Goal: Task Accomplishment & Management: Manage account settings

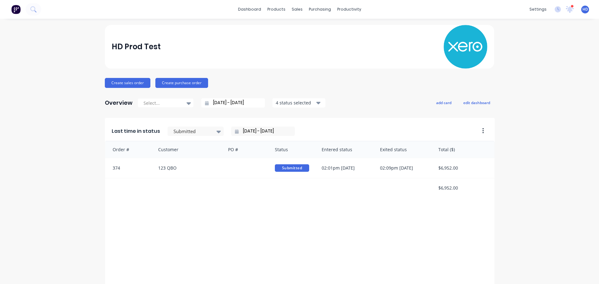
click at [582, 11] on span "HD" at bounding box center [585, 10] width 6 height 6
click at [582, 9] on span "HD" at bounding box center [585, 10] width 6 height 6
click at [555, 10] on icon at bounding box center [558, 9] width 6 height 6
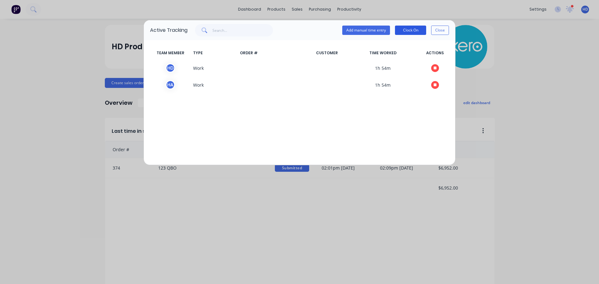
click at [416, 31] on button "Clock On" at bounding box center [410, 30] width 31 height 9
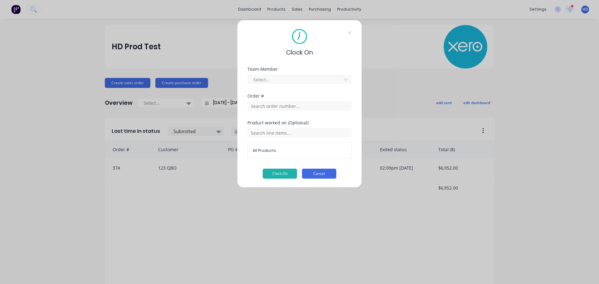
click at [311, 171] on button "Cancel" at bounding box center [319, 174] width 34 height 10
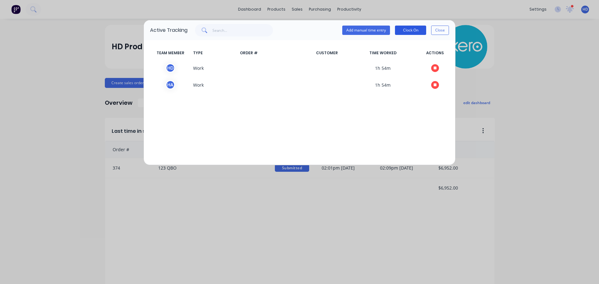
click at [412, 30] on button "Clock On" at bounding box center [410, 30] width 31 height 9
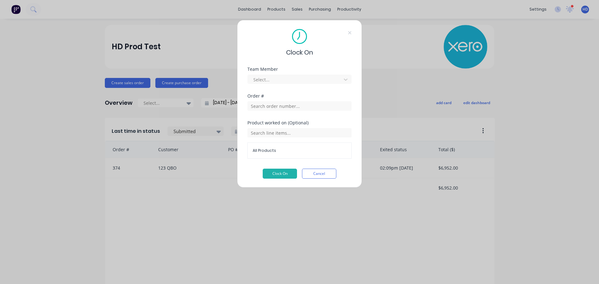
click at [316, 74] on div "Select..." at bounding box center [299, 78] width 104 height 11
click at [322, 173] on button "Cancel" at bounding box center [319, 174] width 34 height 10
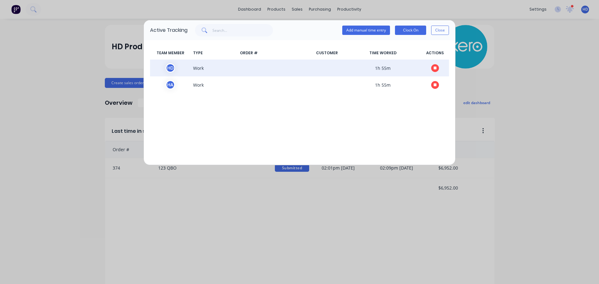
click at [434, 66] on icon "button" at bounding box center [435, 68] width 3 height 4
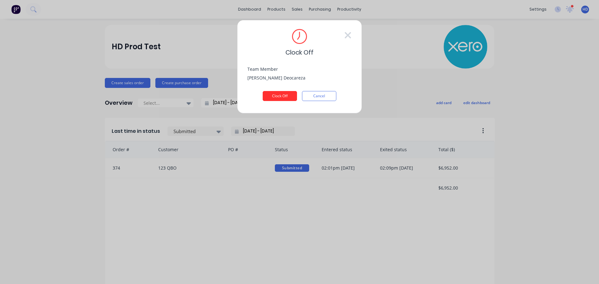
click at [290, 93] on button "Clock Off" at bounding box center [280, 96] width 34 height 10
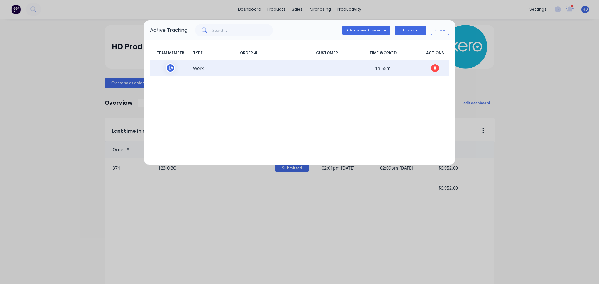
click at [435, 67] on icon "button" at bounding box center [435, 67] width 3 height 3
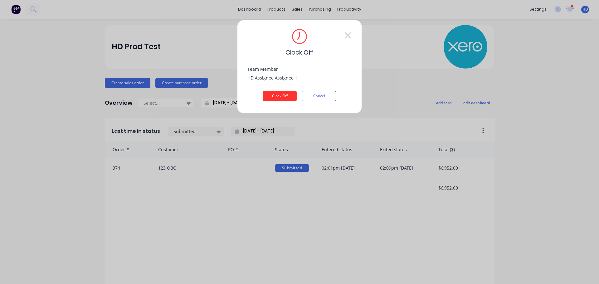
click at [277, 100] on button "Clock Off" at bounding box center [280, 96] width 34 height 10
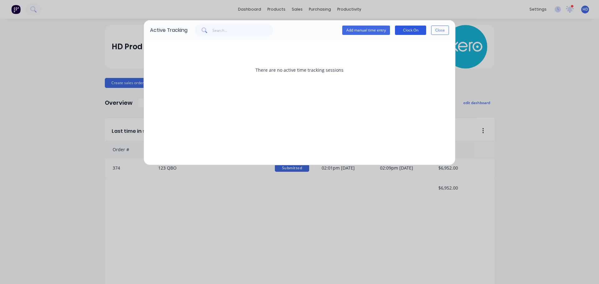
click at [408, 28] on button "Clock On" at bounding box center [410, 30] width 31 height 9
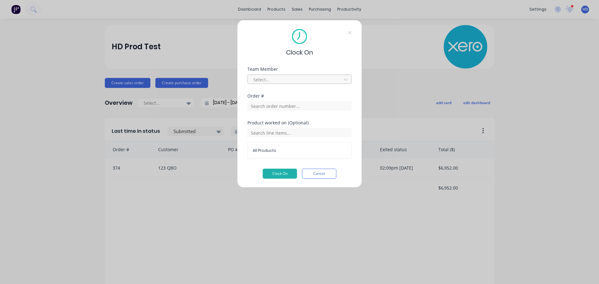
click at [293, 75] on div "Select..." at bounding box center [299, 79] width 104 height 9
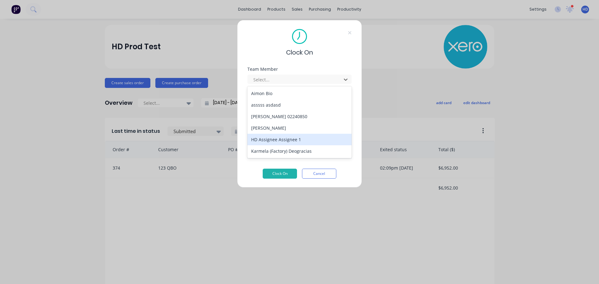
click at [288, 143] on div "HD Assignee Assignee 1" at bounding box center [299, 140] width 104 height 12
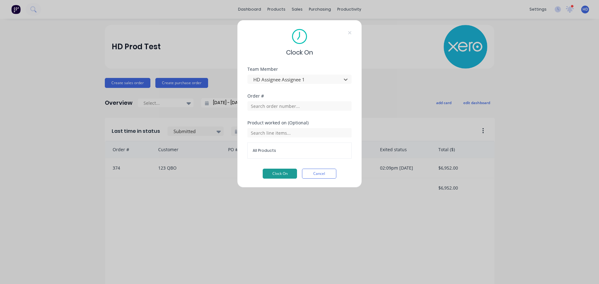
click at [279, 169] on button "Clock On" at bounding box center [280, 174] width 34 height 10
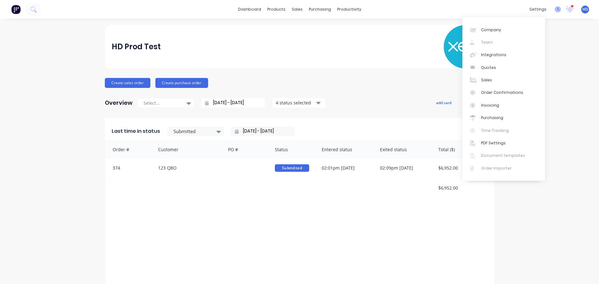
click at [555, 8] on icon at bounding box center [558, 9] width 6 height 6
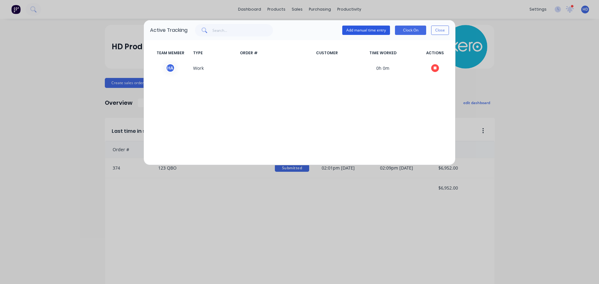
click at [366, 31] on button "Add manual time entry" at bounding box center [366, 30] width 48 height 9
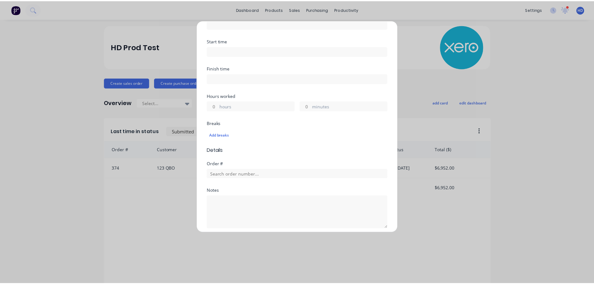
scroll to position [173, 0]
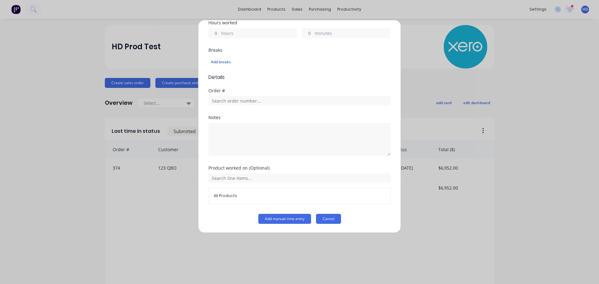
click at [330, 223] on button "Cancel" at bounding box center [328, 219] width 25 height 10
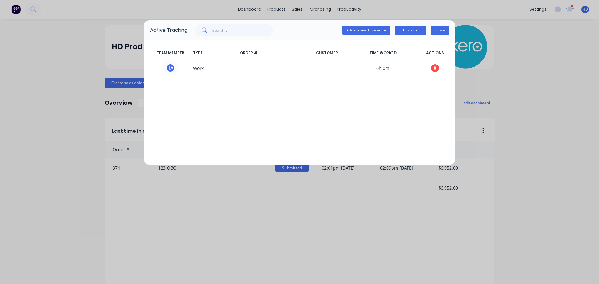
click at [436, 27] on button "Close" at bounding box center [440, 30] width 18 height 9
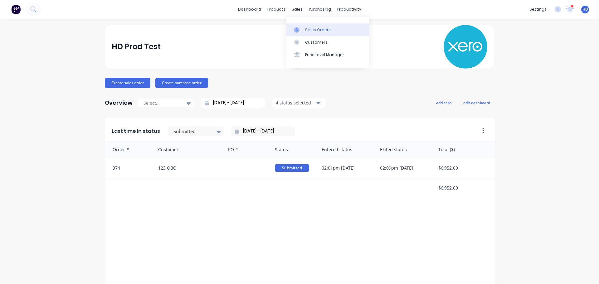
click at [311, 30] on div "Sales Orders" at bounding box center [318, 30] width 26 height 6
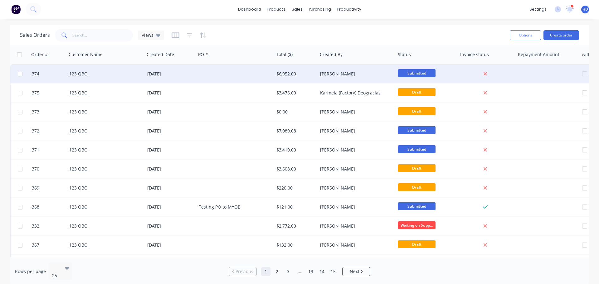
click at [193, 71] on div "08 Oct 2025" at bounding box center [170, 74] width 46 height 6
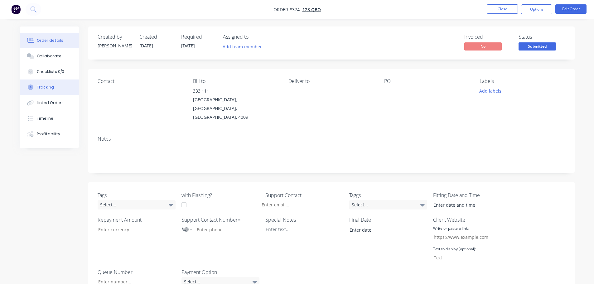
click at [62, 87] on button "Tracking" at bounding box center [49, 88] width 59 height 16
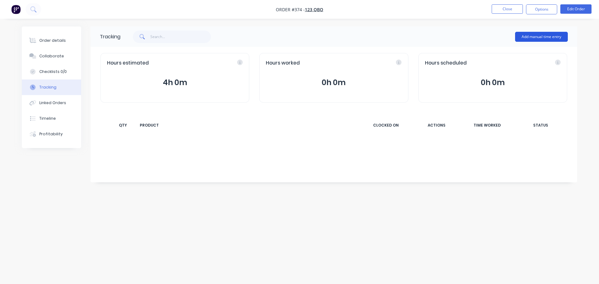
click at [547, 38] on button "Add manual time entry" at bounding box center [541, 37] width 53 height 10
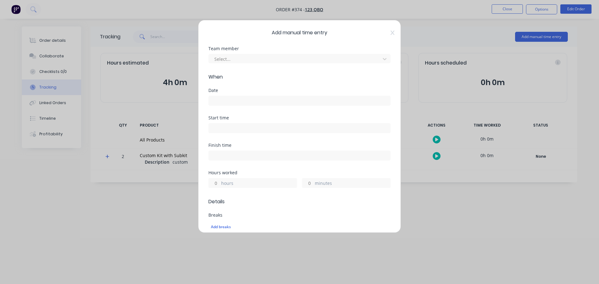
click at [386, 32] on span "Add manual time entry" at bounding box center [299, 32] width 182 height 7
click at [391, 32] on icon at bounding box center [393, 32] width 4 height 5
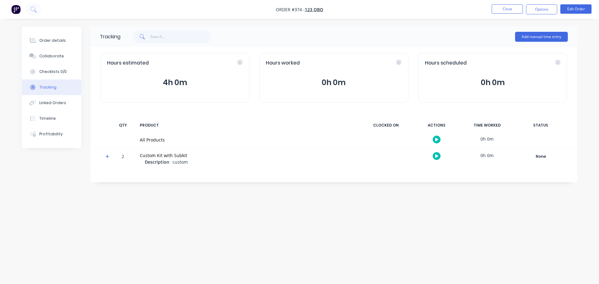
click at [436, 139] on icon "button" at bounding box center [436, 139] width 3 height 3
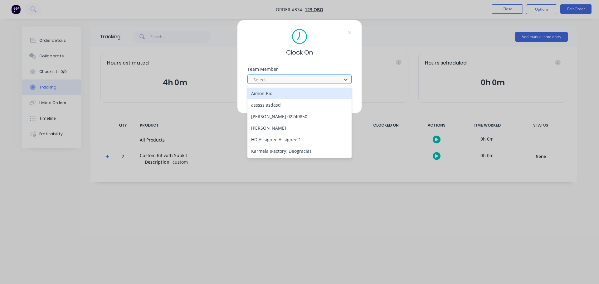
click at [323, 82] on div at bounding box center [295, 80] width 85 height 8
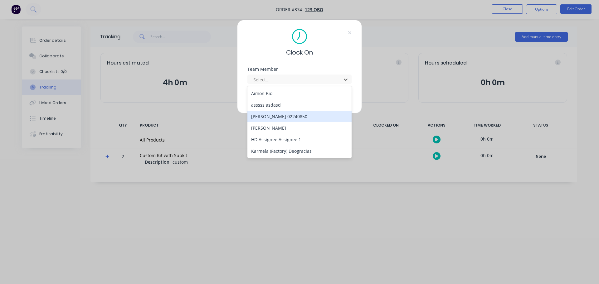
click at [308, 117] on div "Harry 02240850" at bounding box center [299, 117] width 104 height 12
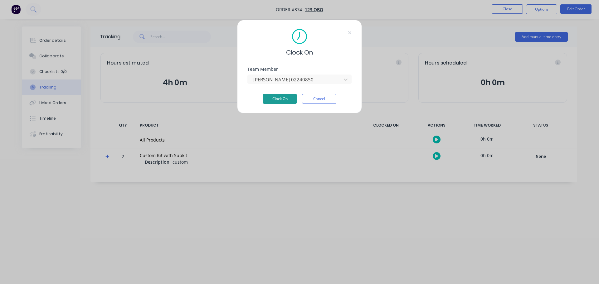
click at [282, 97] on button "Clock On" at bounding box center [280, 99] width 34 height 10
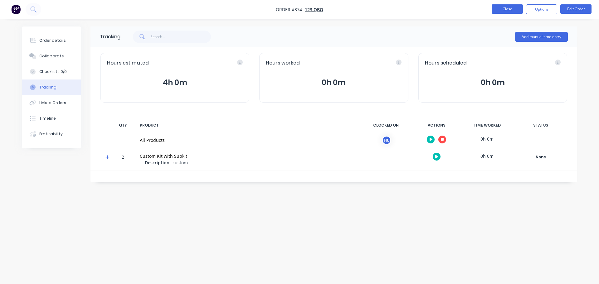
click at [506, 12] on button "Close" at bounding box center [507, 8] width 31 height 9
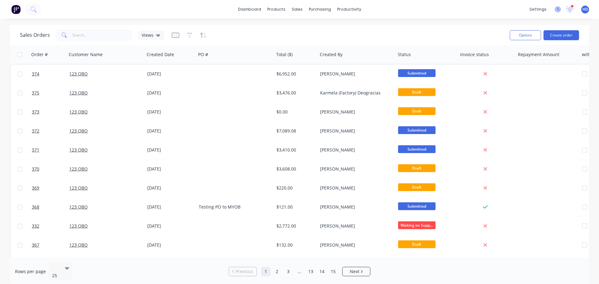
click at [556, 8] on icon at bounding box center [558, 9] width 6 height 6
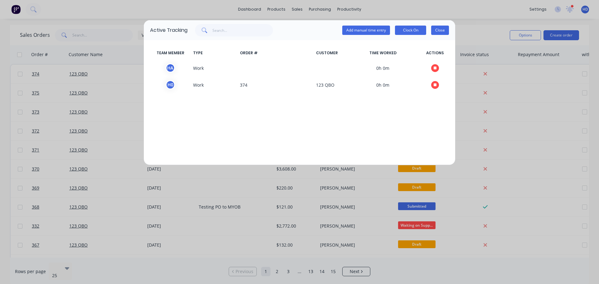
click at [442, 30] on button "Close" at bounding box center [440, 30] width 18 height 9
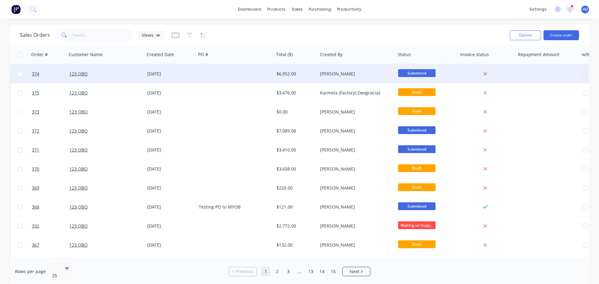
click at [110, 74] on div "123 QBO" at bounding box center [103, 74] width 69 height 6
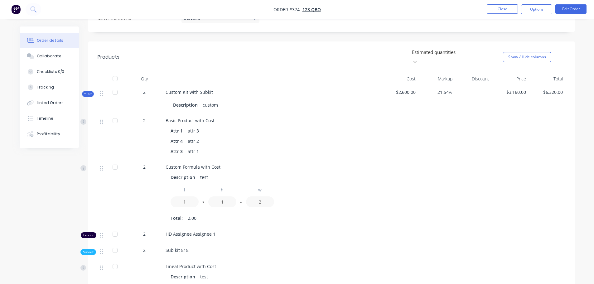
scroll to position [250, 0]
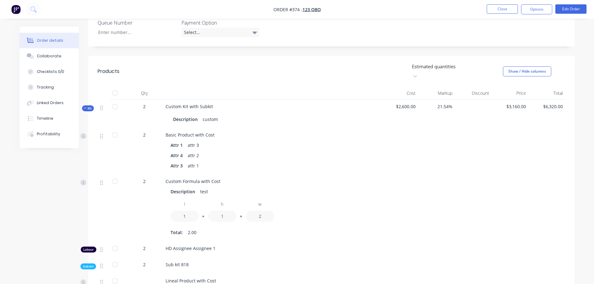
click at [447, 63] on div at bounding box center [456, 67] width 90 height 8
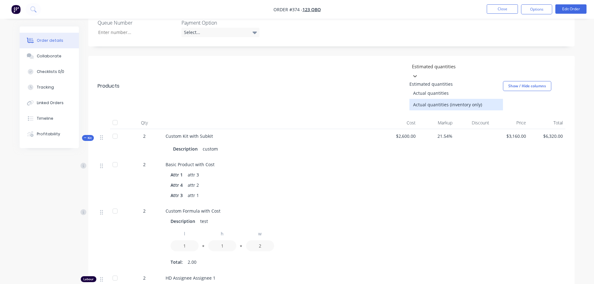
drag, startPoint x: 435, startPoint y: 90, endPoint x: 428, endPoint y: 94, distance: 8.2
click at [435, 99] on div "Actual quantities (inventory only)" at bounding box center [457, 105] width 94 height 12
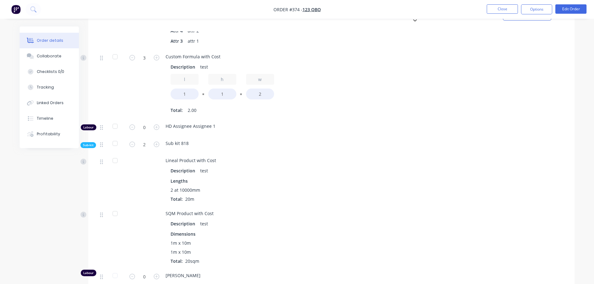
scroll to position [156, 0]
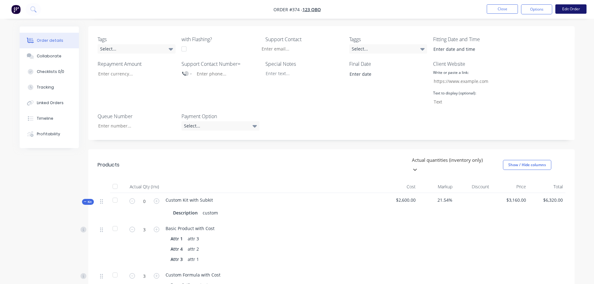
click at [571, 12] on button "Edit Order" at bounding box center [571, 8] width 31 height 9
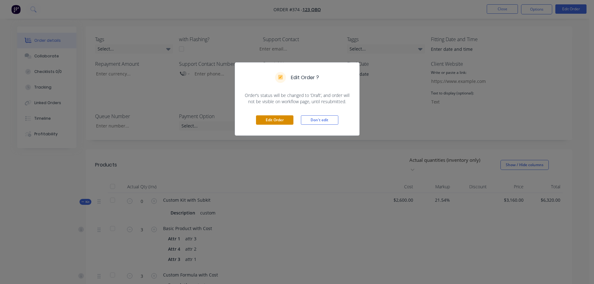
click at [264, 118] on button "Edit Order" at bounding box center [274, 119] width 37 height 9
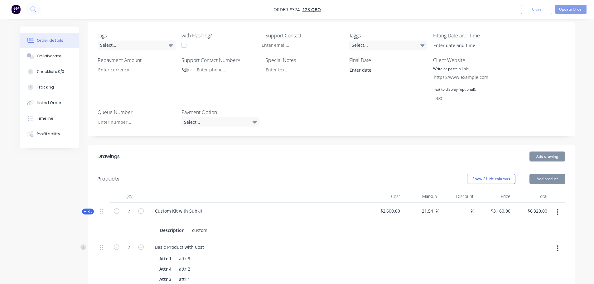
scroll to position [218, 0]
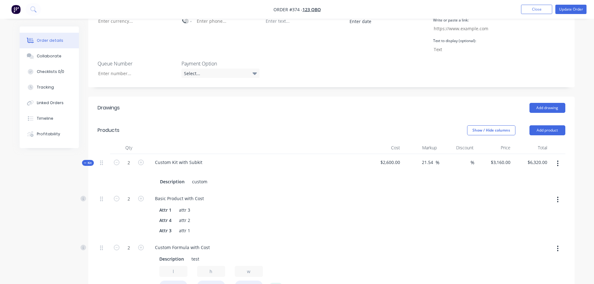
click at [553, 158] on button "button" at bounding box center [558, 163] width 15 height 11
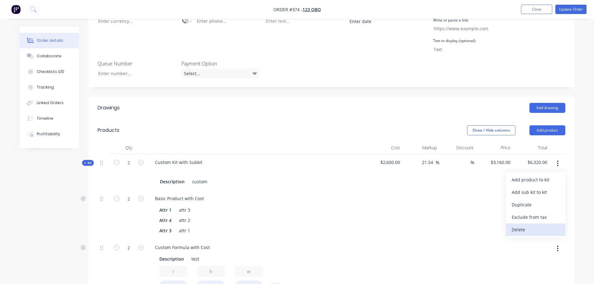
click at [519, 225] on div "Delete" at bounding box center [536, 229] width 48 height 9
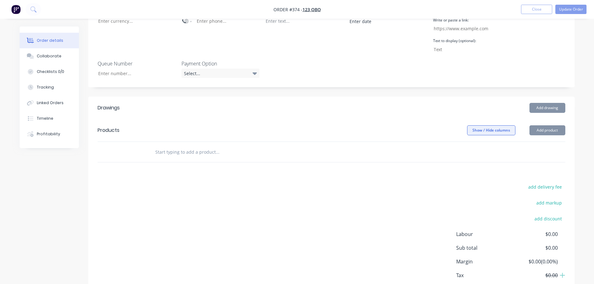
click at [506, 125] on button "Show / Hide columns" at bounding box center [491, 130] width 48 height 10
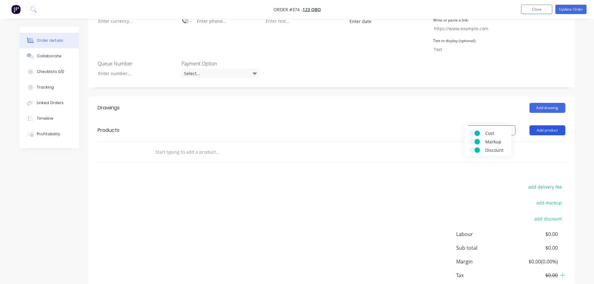
click at [555, 125] on button "Add product" at bounding box center [548, 130] width 36 height 10
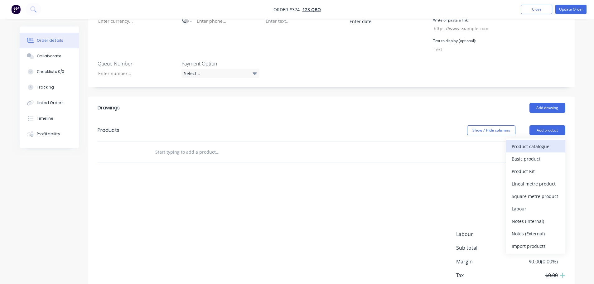
click at [521, 142] on div "Product catalogue" at bounding box center [536, 146] width 48 height 9
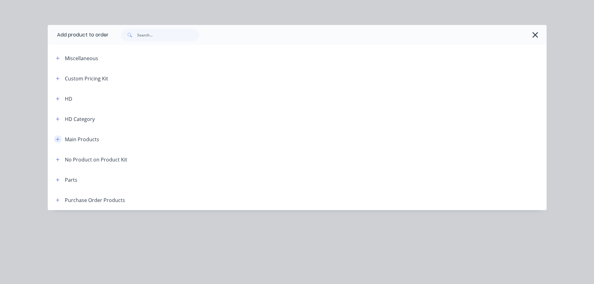
click at [59, 136] on button "button" at bounding box center [58, 139] width 8 height 8
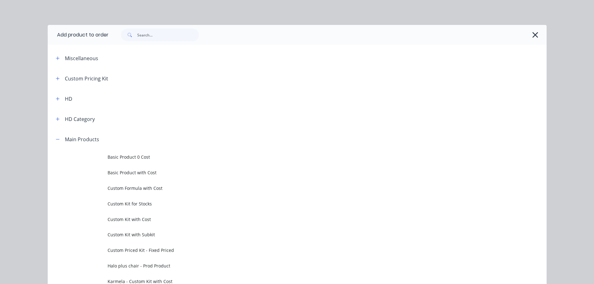
scroll to position [125, 0]
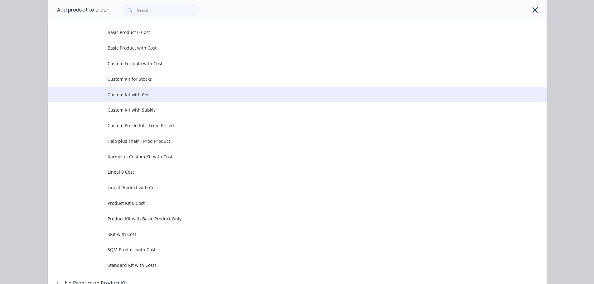
click at [143, 96] on span "Custom Kit with Cost" at bounding box center [283, 94] width 351 height 7
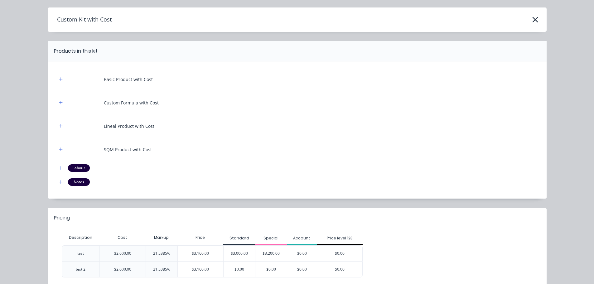
scroll to position [48, 0]
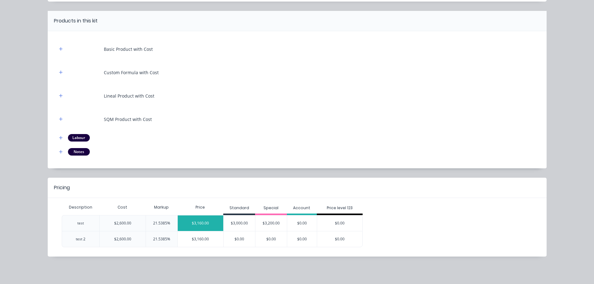
click at [192, 221] on div "$3,160.00" at bounding box center [201, 224] width 46 height 16
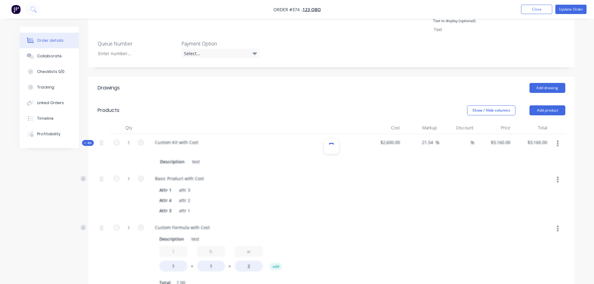
scroll to position [250, 0]
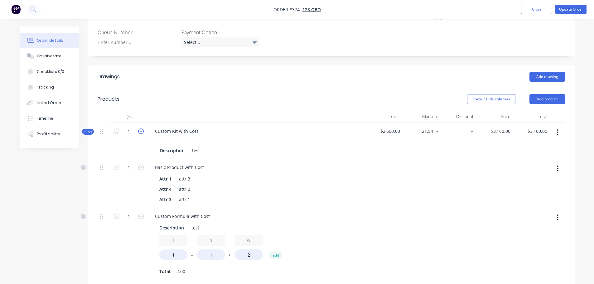
click at [143, 129] on icon "button" at bounding box center [141, 132] width 6 height 6
type input "2"
type input "$6,320.00"
type input "2"
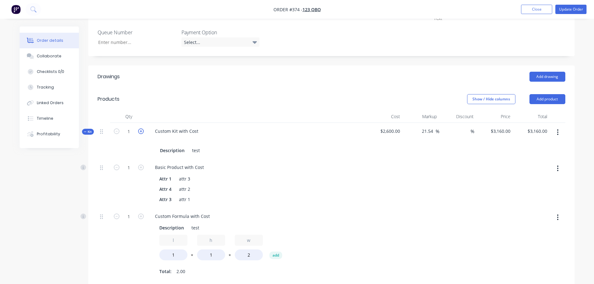
type input "2"
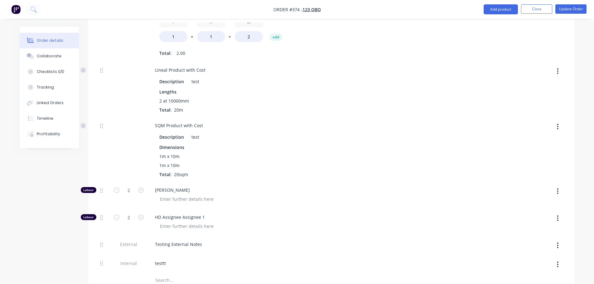
scroll to position [312, 0]
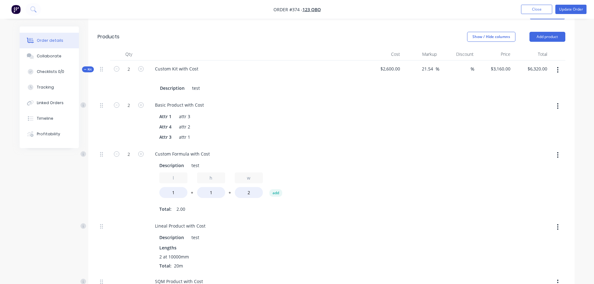
click at [562, 64] on button "button" at bounding box center [558, 69] width 15 height 11
click at [522, 132] on div "Delete" at bounding box center [536, 136] width 48 height 9
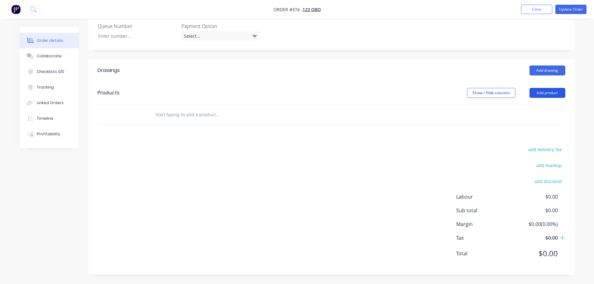
scroll to position [238, 0]
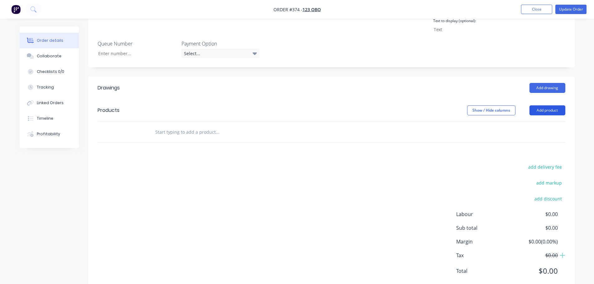
click at [551, 105] on button "Add product" at bounding box center [548, 110] width 36 height 10
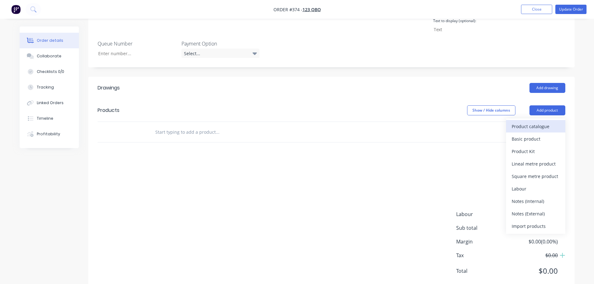
click at [539, 122] on div "Product catalogue" at bounding box center [536, 126] width 48 height 9
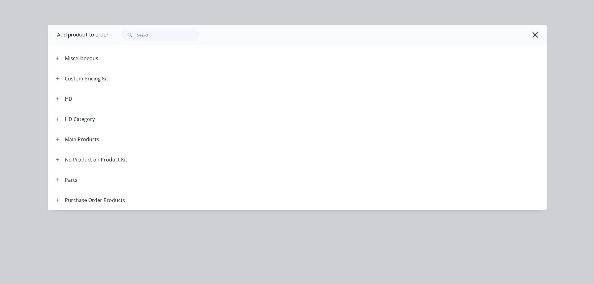
click at [59, 144] on header "Main Products" at bounding box center [297, 139] width 499 height 20
click at [59, 140] on icon "button" at bounding box center [58, 139] width 4 height 4
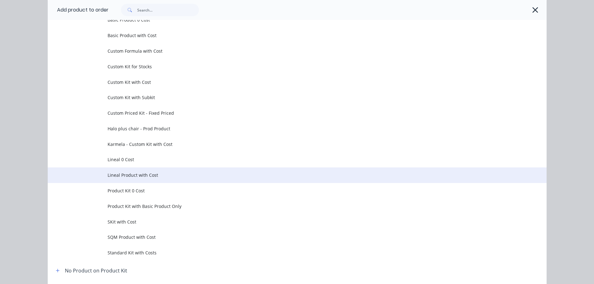
scroll to position [156, 0]
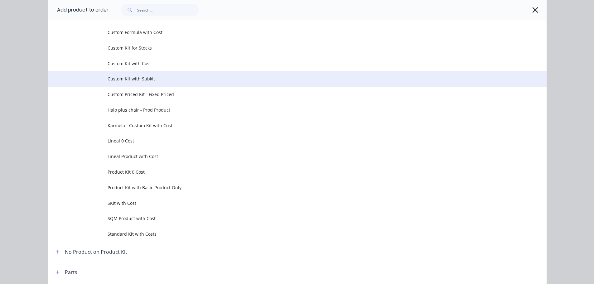
click at [141, 81] on span "Custom Kit with Subkit" at bounding box center [283, 78] width 351 height 7
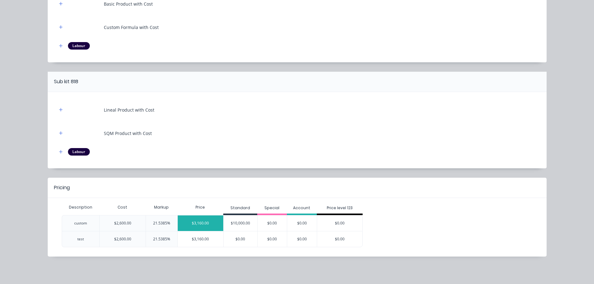
scroll to position [247, 0]
click at [214, 220] on div "$3,160.00" at bounding box center [201, 224] width 46 height 16
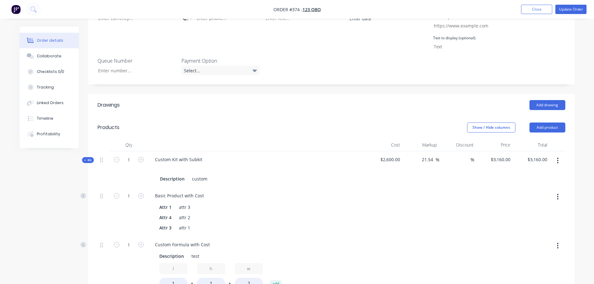
scroll to position [185, 0]
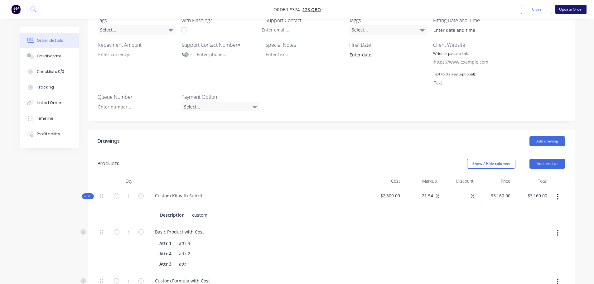
click at [578, 13] on button "Update Order" at bounding box center [571, 9] width 31 height 9
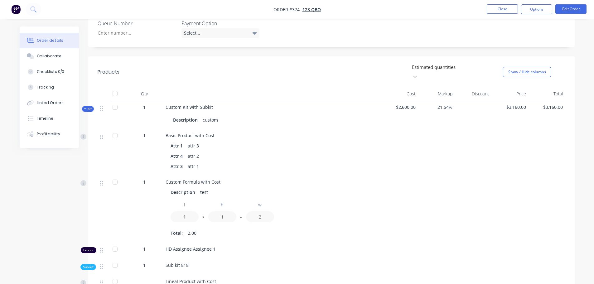
scroll to position [250, 0]
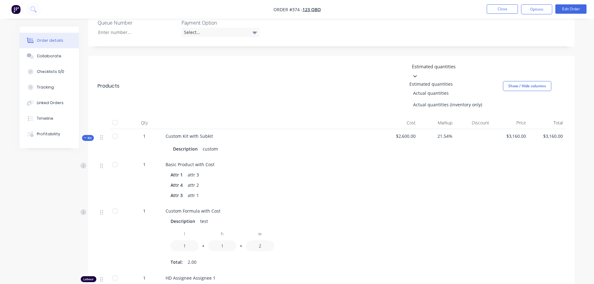
click at [465, 63] on div at bounding box center [456, 67] width 90 height 8
click at [448, 99] on div "Actual quantities (inventory only)" at bounding box center [457, 105] width 94 height 12
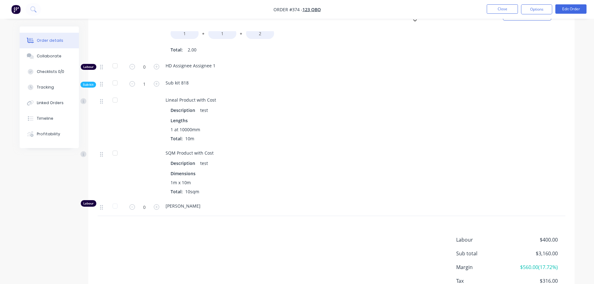
scroll to position [437, 0]
click at [421, 113] on div at bounding box center [436, 117] width 37 height 53
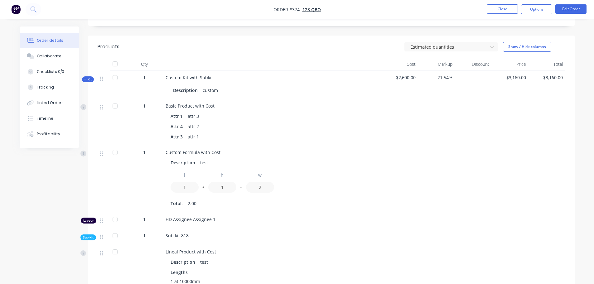
scroll to position [281, 0]
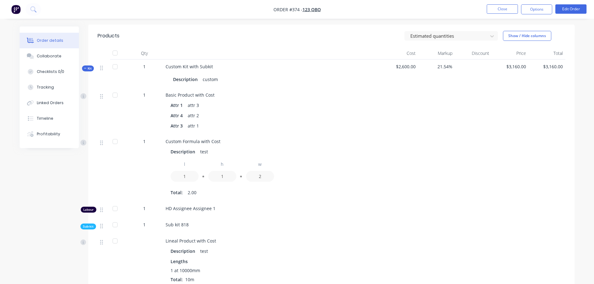
click at [454, 18] on nav "Order #374 - 123 QBO Close Options Edit Order" at bounding box center [297, 9] width 594 height 19
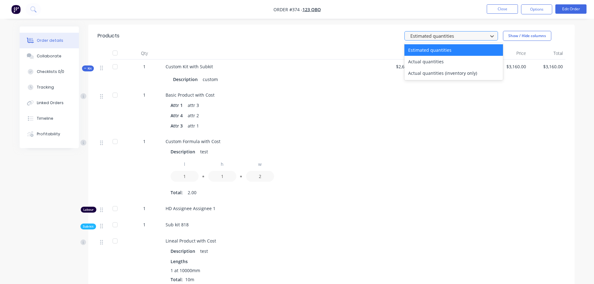
click at [450, 32] on div at bounding box center [447, 36] width 75 height 8
click at [441, 67] on div "Actual quantities (inventory only)" at bounding box center [454, 73] width 99 height 12
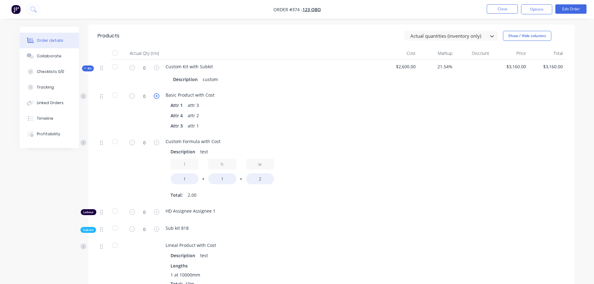
click at [158, 93] on icon "button" at bounding box center [157, 96] width 6 height 6
type input "3"
click at [157, 140] on icon "button" at bounding box center [157, 143] width 6 height 6
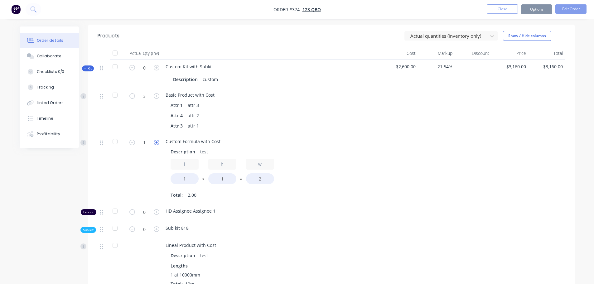
click at [157, 140] on icon "button" at bounding box center [157, 143] width 6 height 6
type input "2"
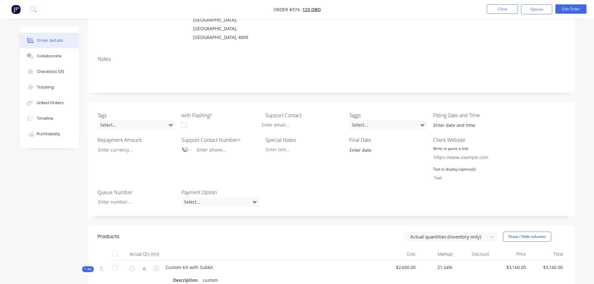
scroll to position [173, 0]
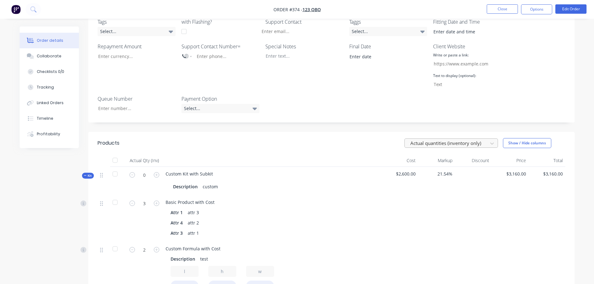
click at [460, 139] on div "Actual quantities (inventory only)" at bounding box center [447, 143] width 79 height 9
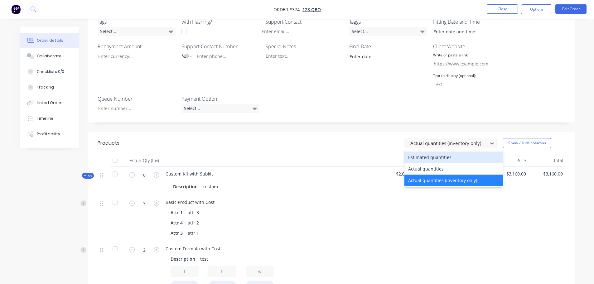
click at [448, 152] on div "Estimated quantities" at bounding box center [454, 158] width 99 height 12
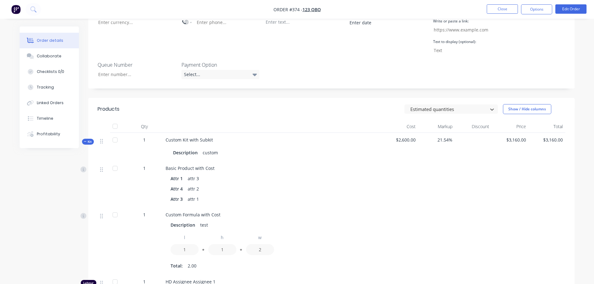
scroll to position [236, 0]
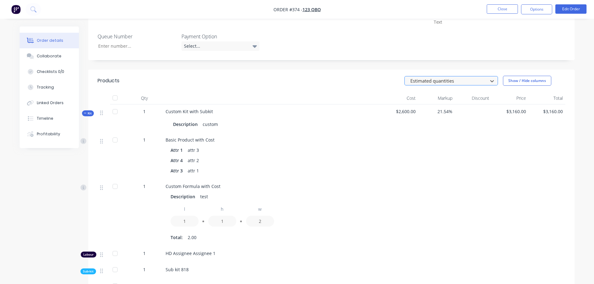
click at [452, 77] on div at bounding box center [447, 81] width 75 height 8
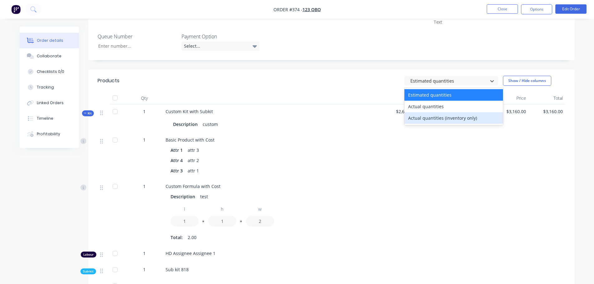
click at [437, 112] on div "Actual quantities (inventory only)" at bounding box center [454, 118] width 99 height 12
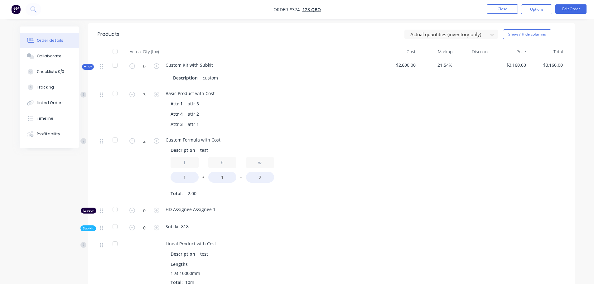
scroll to position [267, 0]
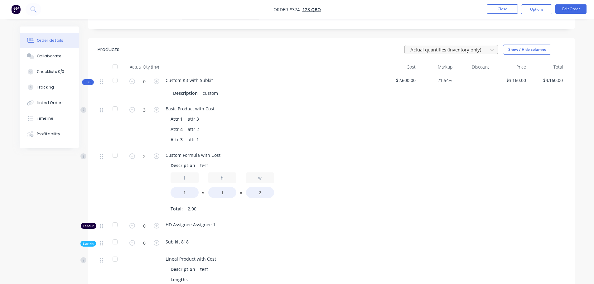
click at [463, 46] on div at bounding box center [447, 50] width 75 height 8
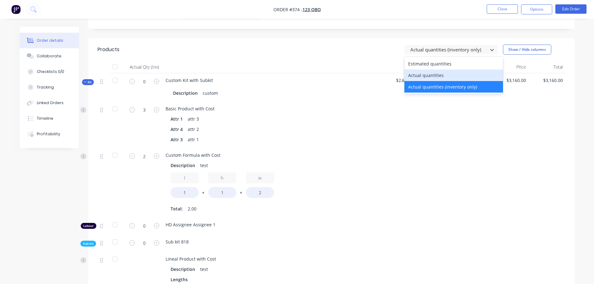
click at [447, 70] on div "Actual quantities" at bounding box center [454, 76] width 99 height 12
type input "1"
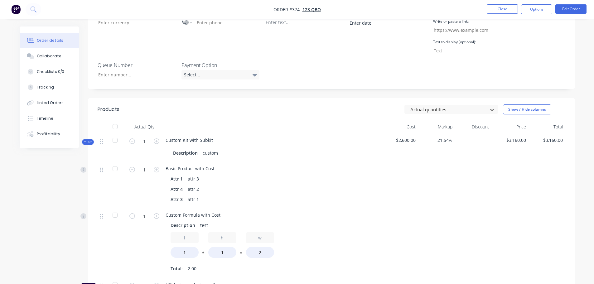
scroll to position [205, 0]
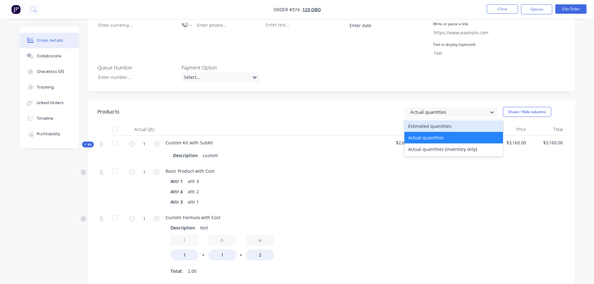
drag, startPoint x: 456, startPoint y: 101, endPoint x: 446, endPoint y: 114, distance: 17.2
click at [456, 108] on div at bounding box center [447, 112] width 75 height 8
click at [442, 120] on div "Estimated quantities" at bounding box center [454, 126] width 99 height 12
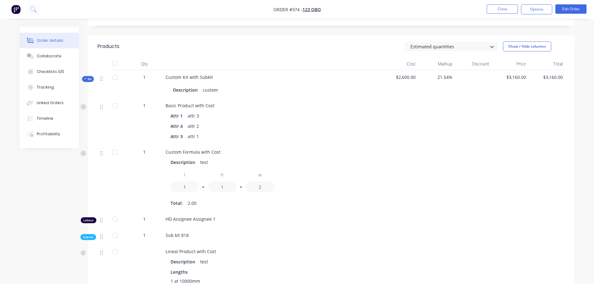
scroll to position [267, 0]
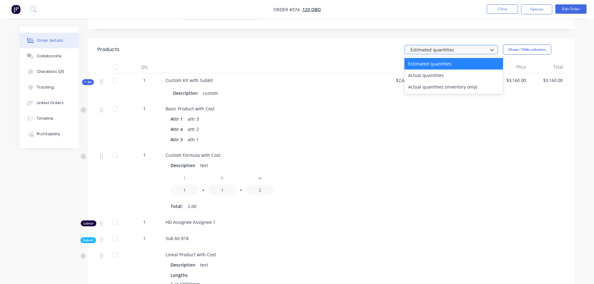
click at [463, 46] on div at bounding box center [447, 50] width 75 height 8
click at [440, 70] on div "Actual quantities" at bounding box center [454, 76] width 99 height 12
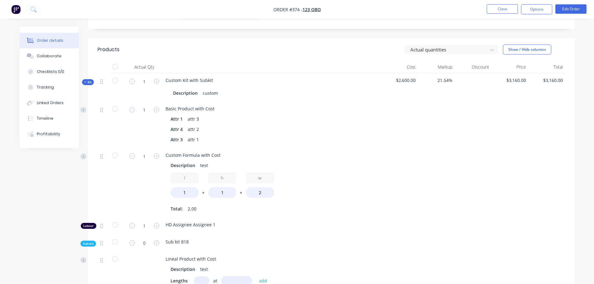
click at [390, 129] on div at bounding box center [399, 125] width 37 height 46
click at [456, 46] on div at bounding box center [447, 50] width 75 height 8
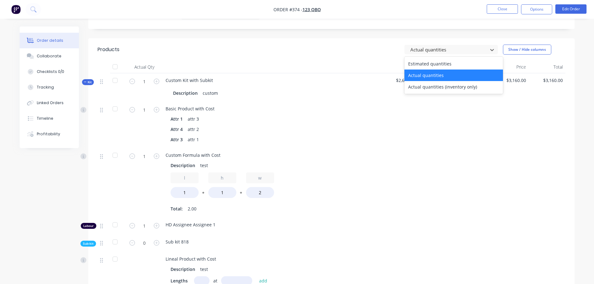
click at [455, 183] on div at bounding box center [473, 183] width 37 height 70
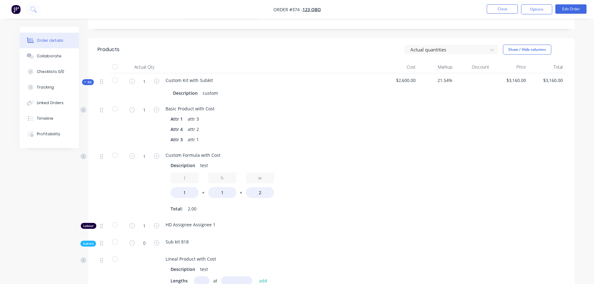
scroll to position [361, 0]
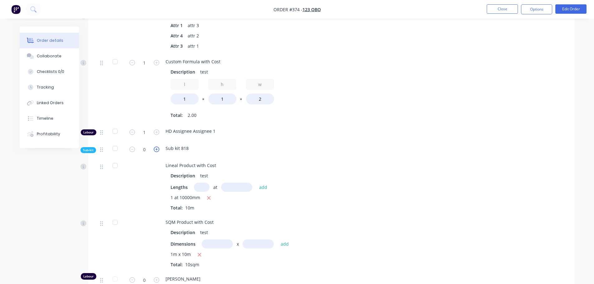
click at [158, 147] on icon "button" at bounding box center [157, 150] width 6 height 6
click at [160, 146] on button "button" at bounding box center [157, 149] width 8 height 7
click at [159, 147] on icon "button" at bounding box center [157, 150] width 6 height 6
click at [154, 147] on icon "button" at bounding box center [157, 150] width 6 height 6
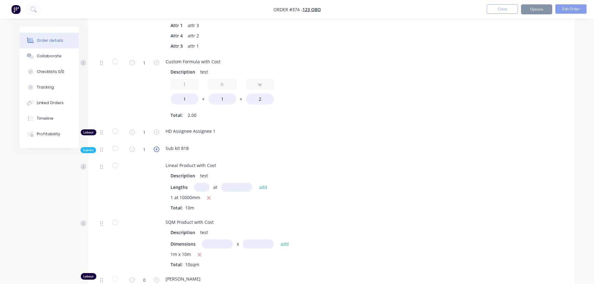
click at [156, 147] on icon "button" at bounding box center [157, 150] width 6 height 6
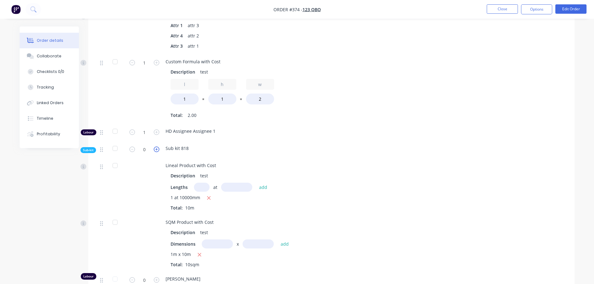
click at [156, 147] on icon "button" at bounding box center [157, 150] width 6 height 6
click at [158, 147] on icon "button" at bounding box center [157, 150] width 6 height 6
click at [135, 147] on icon "button" at bounding box center [132, 150] width 6 height 6
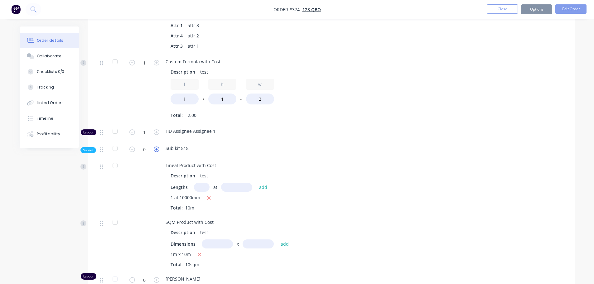
click at [155, 147] on icon "button" at bounding box center [157, 150] width 6 height 6
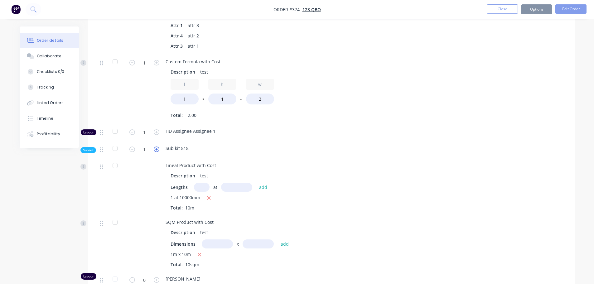
click at [155, 147] on icon "button" at bounding box center [157, 150] width 6 height 6
type input "0"
click at [158, 147] on icon "button" at bounding box center [157, 150] width 6 height 6
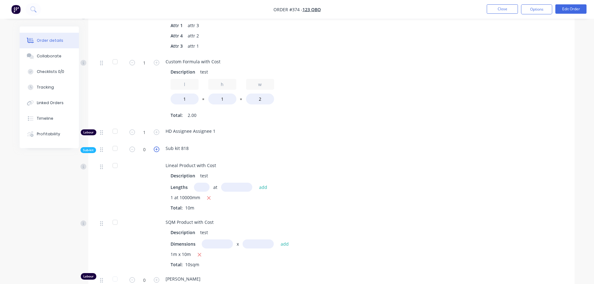
click at [158, 147] on icon "button" at bounding box center [157, 150] width 6 height 6
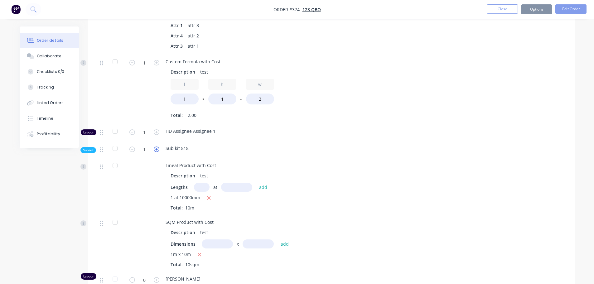
click at [158, 147] on icon "button" at bounding box center [157, 150] width 6 height 6
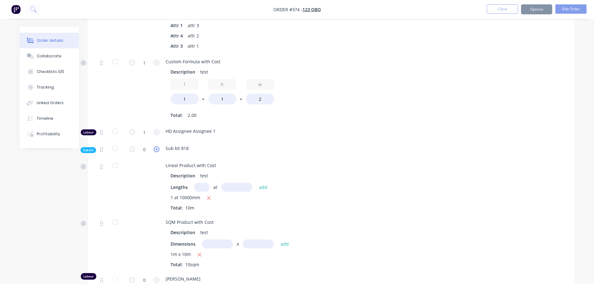
click at [158, 147] on icon "button" at bounding box center [157, 150] width 6 height 6
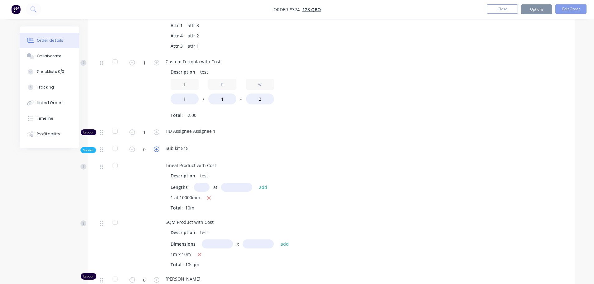
click at [158, 147] on icon "button" at bounding box center [157, 150] width 6 height 6
type input "0"
click at [424, 141] on div at bounding box center [436, 149] width 37 height 17
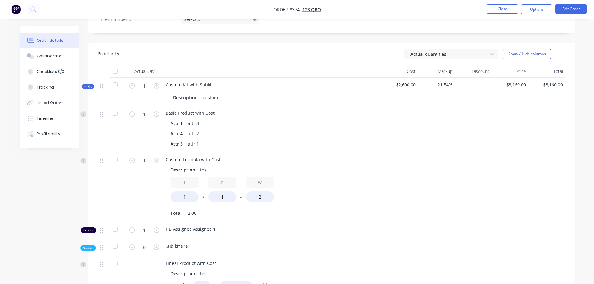
scroll to position [205, 0]
